Goal: Task Accomplishment & Management: Use online tool/utility

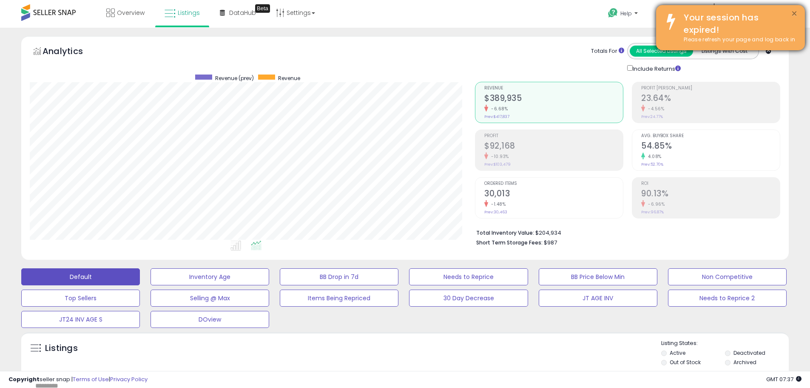
click at [793, 14] on button "×" at bounding box center [794, 14] width 7 height 11
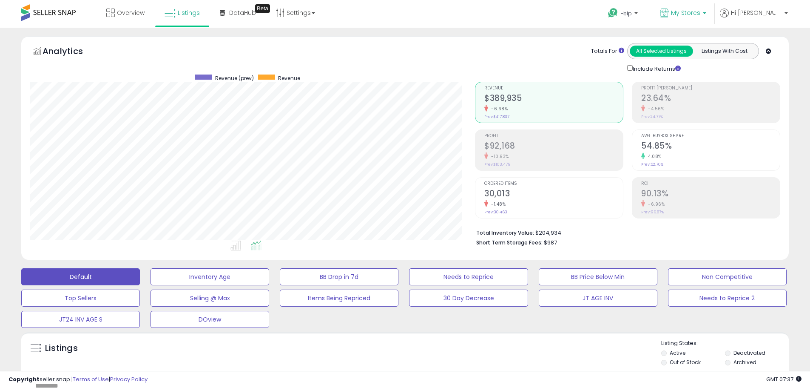
click at [701, 12] on span "My Stores" at bounding box center [685, 13] width 29 height 9
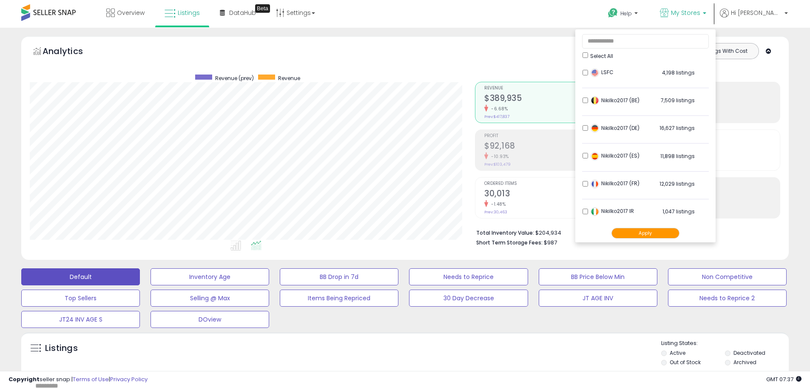
click at [675, 238] on button "Apply" at bounding box center [646, 233] width 68 height 11
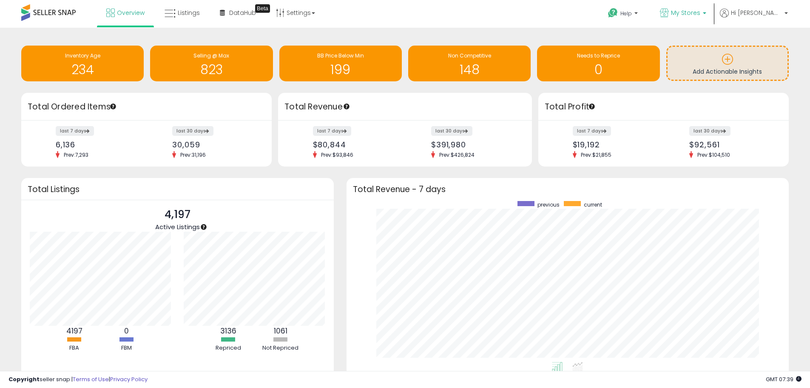
click at [701, 13] on span "My Stores" at bounding box center [685, 13] width 29 height 9
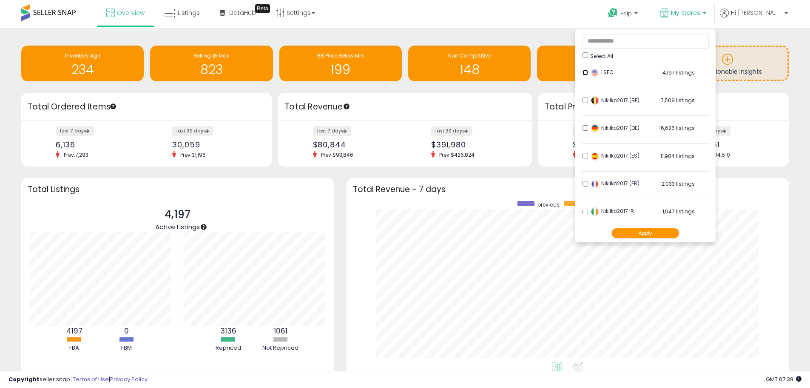
scroll to position [168, 0]
click at [679, 228] on button "Apply" at bounding box center [646, 233] width 68 height 11
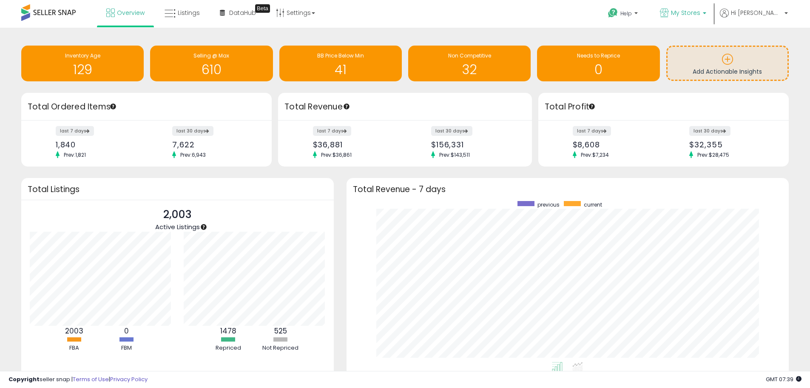
click at [701, 17] on span "My Stores" at bounding box center [685, 13] width 29 height 9
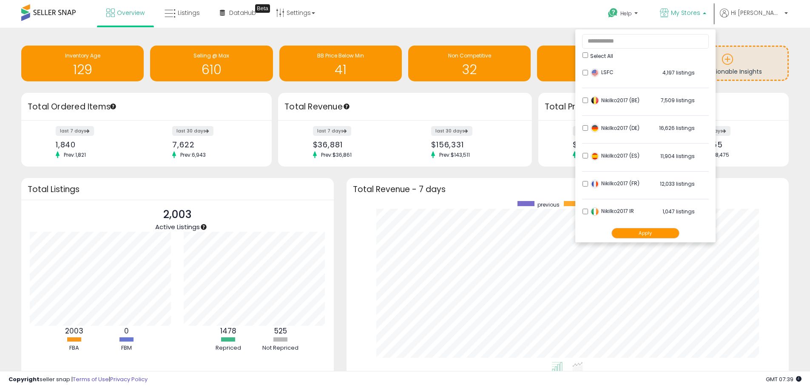
click at [787, 31] on div "Retrieving insights data.. Inventory Age 129 Selling @ Max 610 BB Price Below M…" at bounding box center [405, 231] width 810 height 407
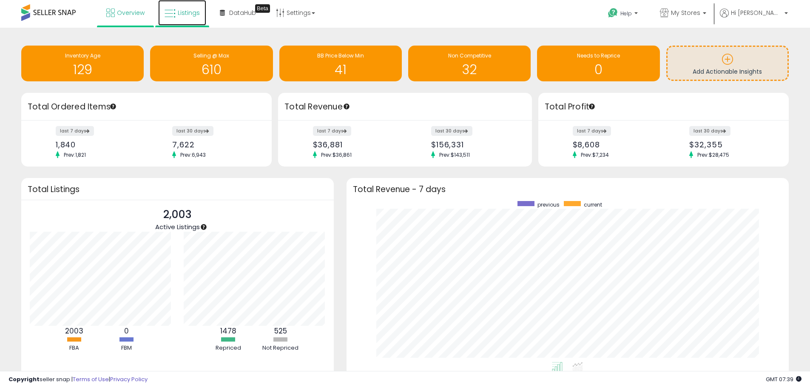
click at [191, 16] on span "Listings" at bounding box center [189, 13] width 22 height 9
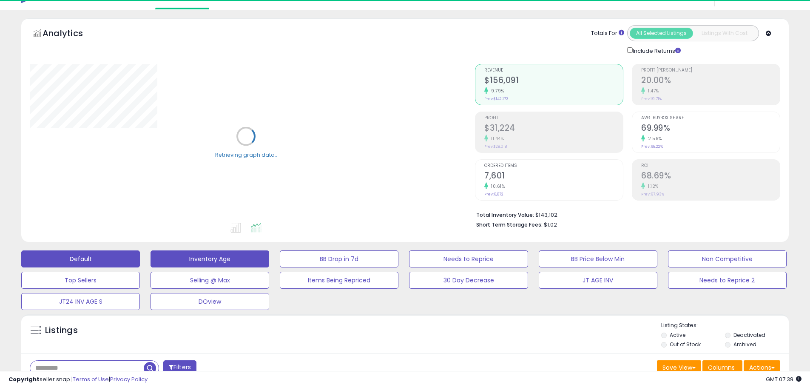
scroll to position [255, 0]
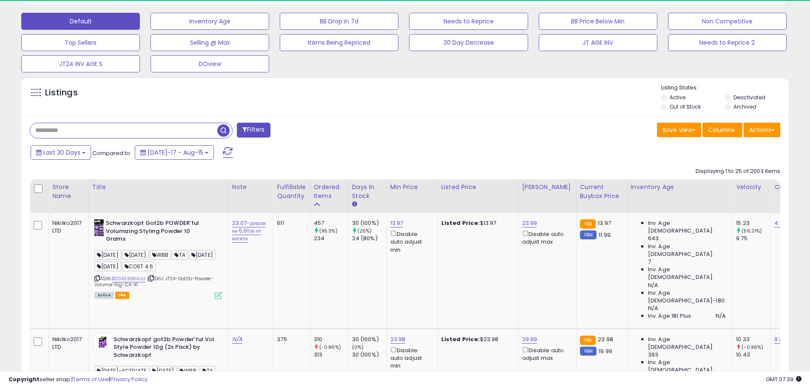
paste input "**********"
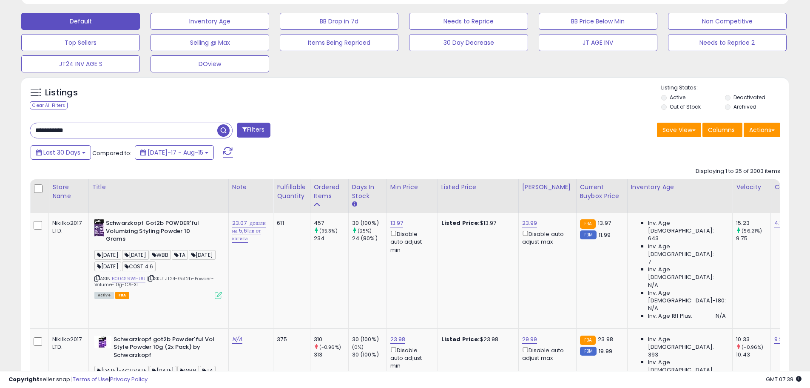
type input "**********"
drag, startPoint x: 224, startPoint y: 132, endPoint x: 174, endPoint y: 243, distance: 121.3
click at [225, 132] on span "button" at bounding box center [223, 130] width 12 height 12
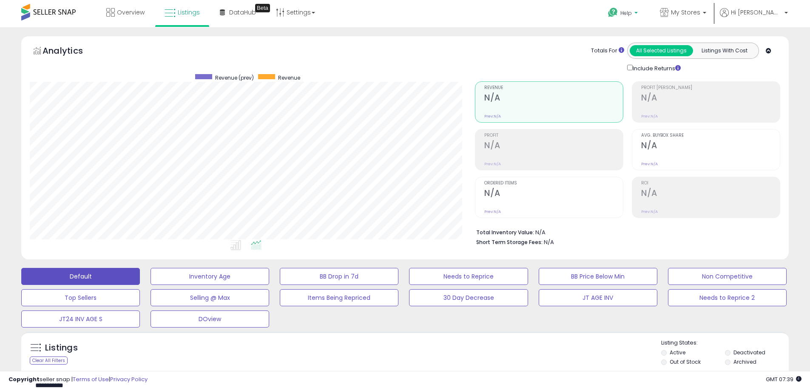
scroll to position [0, 0]
click at [710, 7] on link "My Stores" at bounding box center [683, 14] width 59 height 28
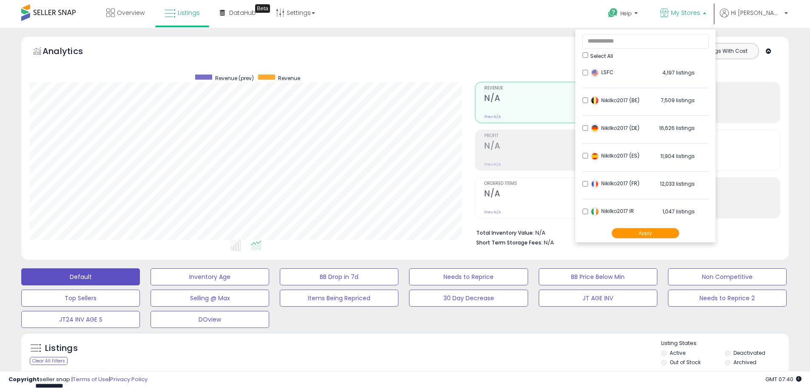
scroll to position [168, 0]
click at [667, 231] on button "Apply" at bounding box center [646, 233] width 68 height 11
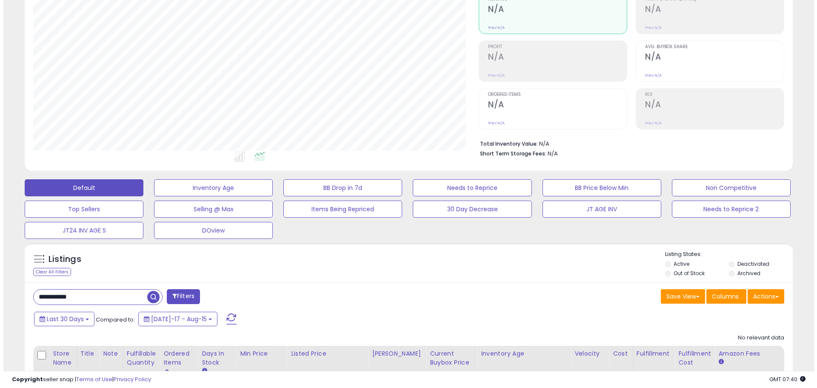
scroll to position [153, 0]
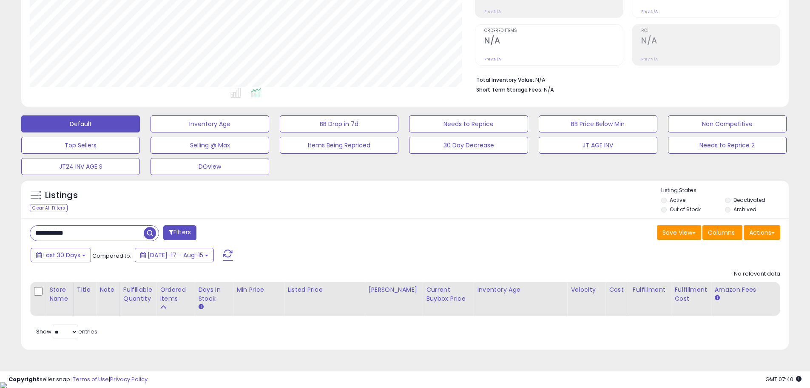
click at [146, 230] on span "button" at bounding box center [150, 233] width 12 height 12
click at [62, 230] on input "**********" at bounding box center [87, 232] width 114 height 15
click at [62, 230] on input "**********" at bounding box center [123, 232] width 187 height 15
paste input "text"
type input "**********"
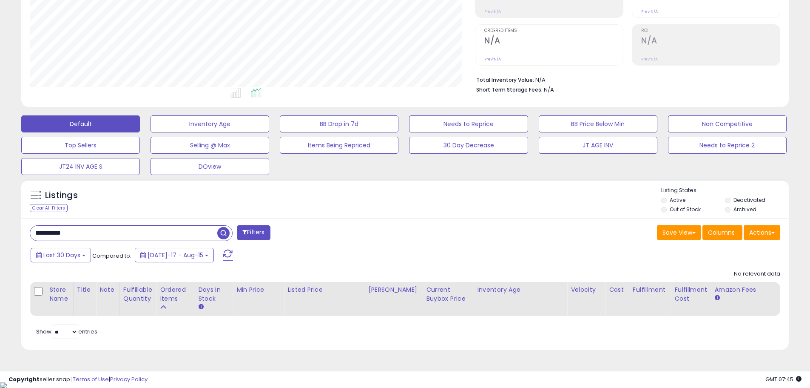
click at [218, 231] on span "button" at bounding box center [223, 233] width 12 height 12
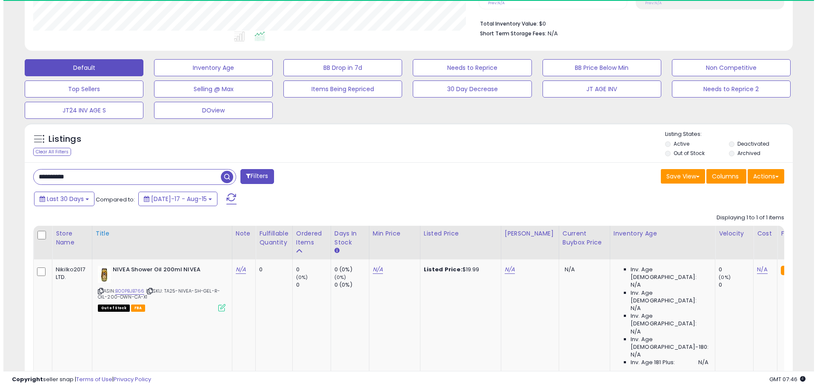
scroll to position [210, 0]
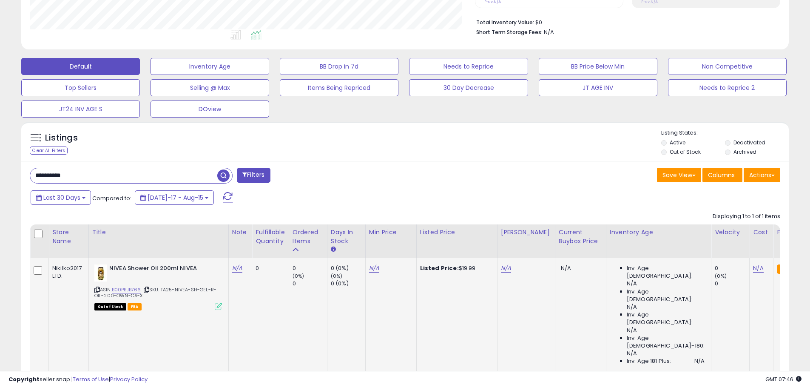
click at [217, 308] on icon at bounding box center [218, 305] width 7 height 7
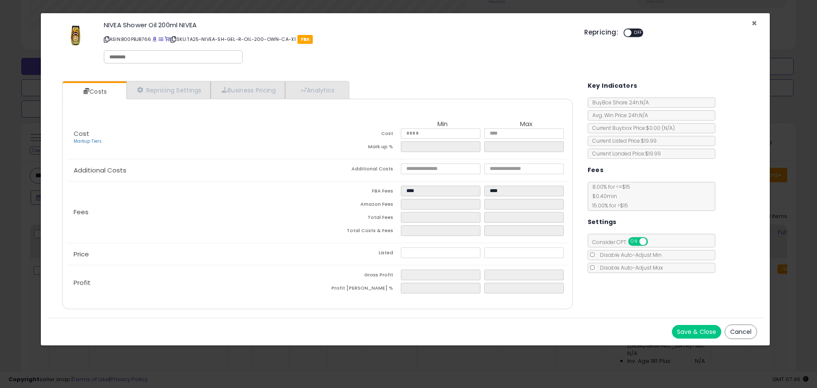
click at [753, 24] on span "×" at bounding box center [754, 23] width 6 height 12
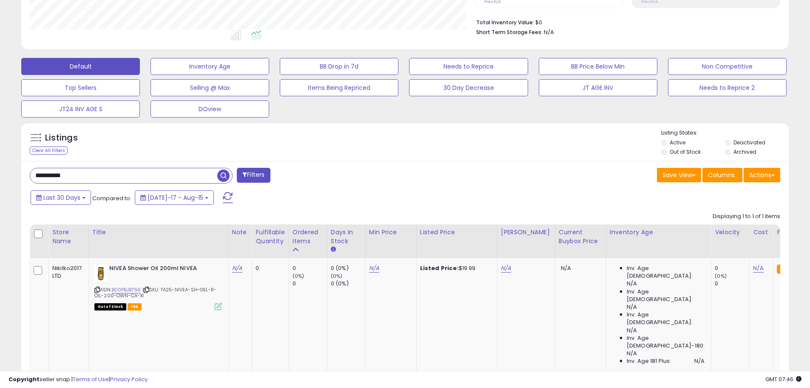
scroll to position [425280, 425009]
